Goal: Task Accomplishment & Management: Manage account settings

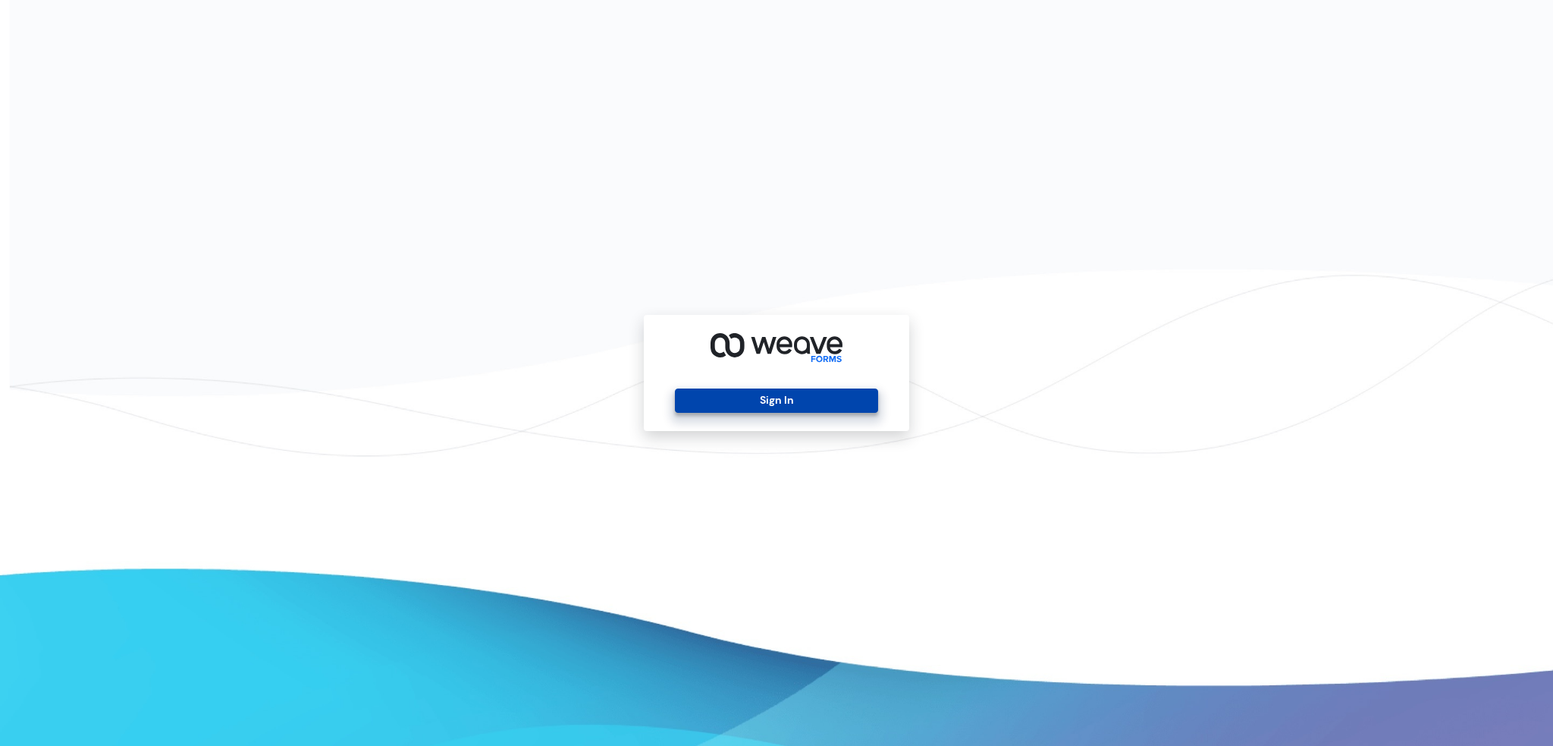
click at [765, 406] on button "Sign In" at bounding box center [776, 400] width 202 height 24
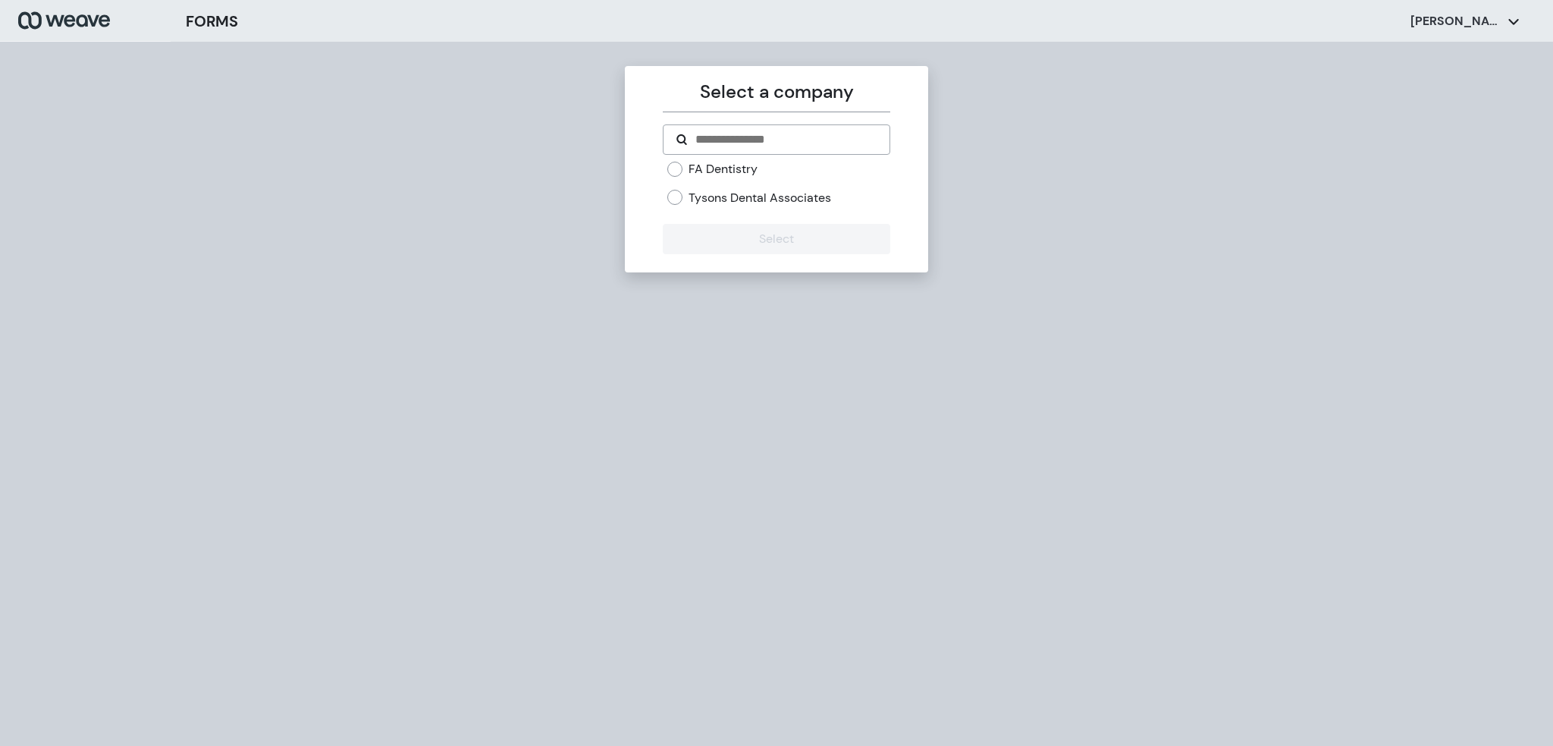
click at [755, 717] on div "Select a company FA Dentistry Tysons Dental Associates Select" at bounding box center [776, 415] width 1553 height 746
click at [734, 243] on button "Select" at bounding box center [776, 239] width 227 height 30
